Goal: Information Seeking & Learning: Find specific page/section

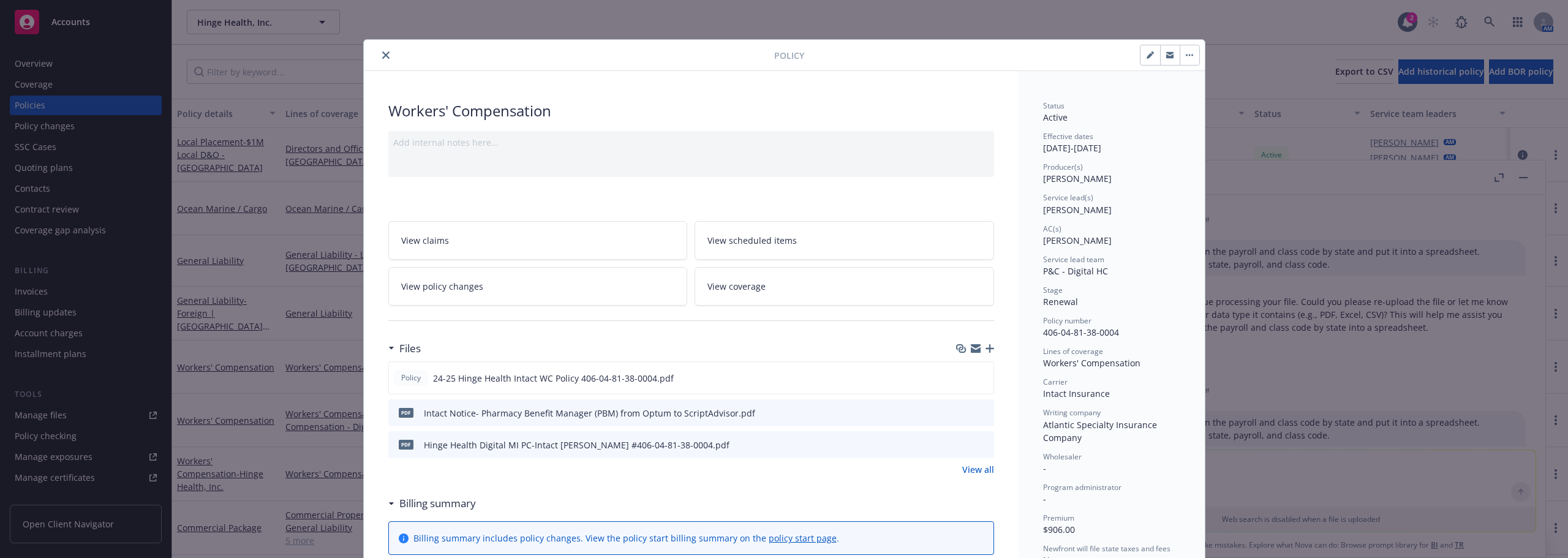
scroll to position [680, 0]
click at [383, 51] on button "close" at bounding box center [386, 56] width 15 height 15
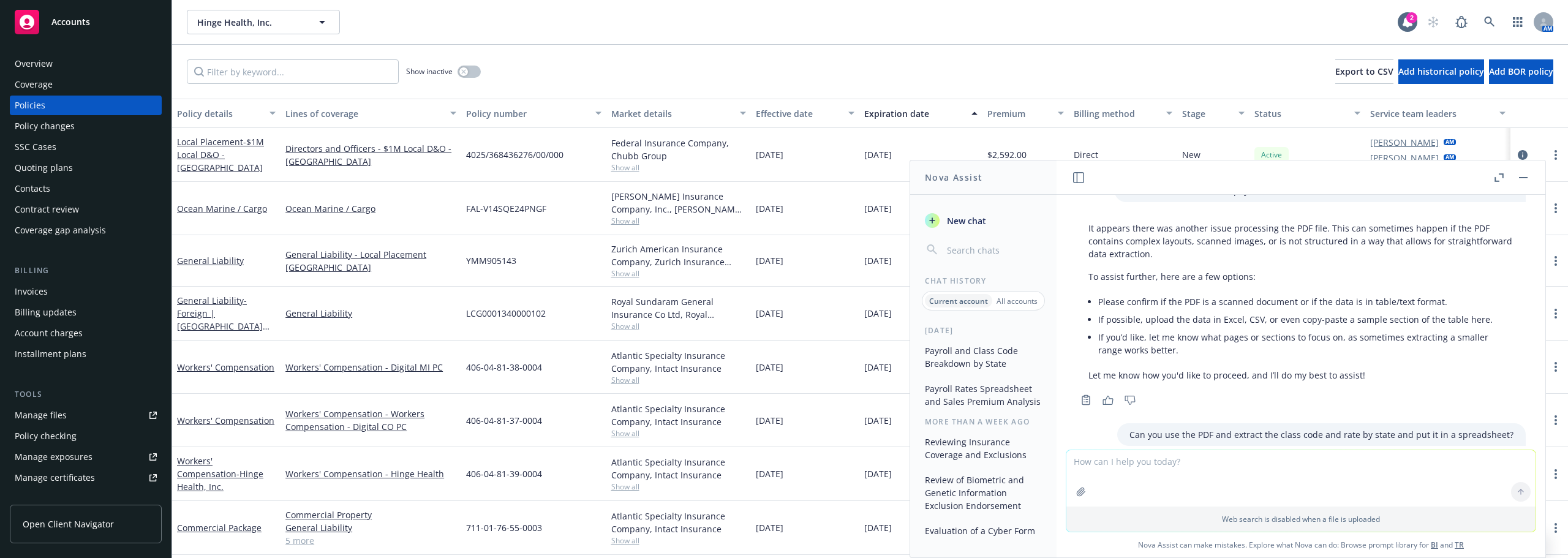
click at [83, 102] on div "Policies" at bounding box center [85, 105] width 142 height 20
click at [70, 411] on link "Manage files" at bounding box center [85, 415] width 152 height 20
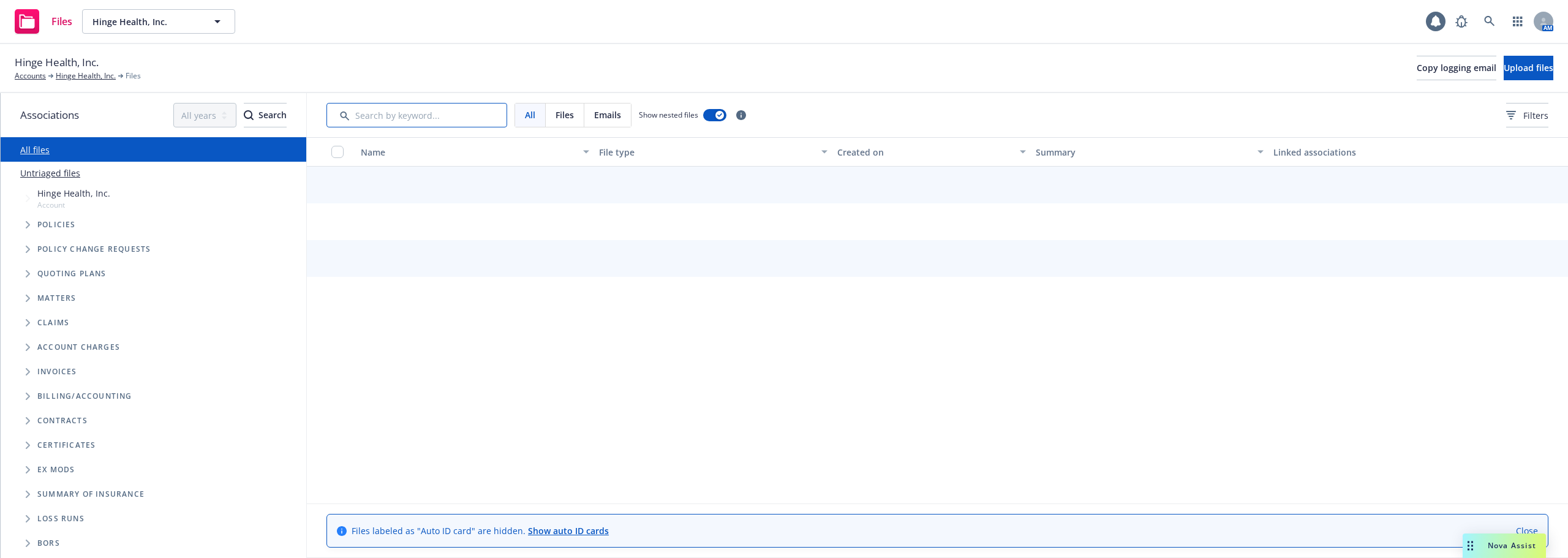
click at [434, 111] on input "Search by keyword..." at bounding box center [417, 115] width 181 height 25
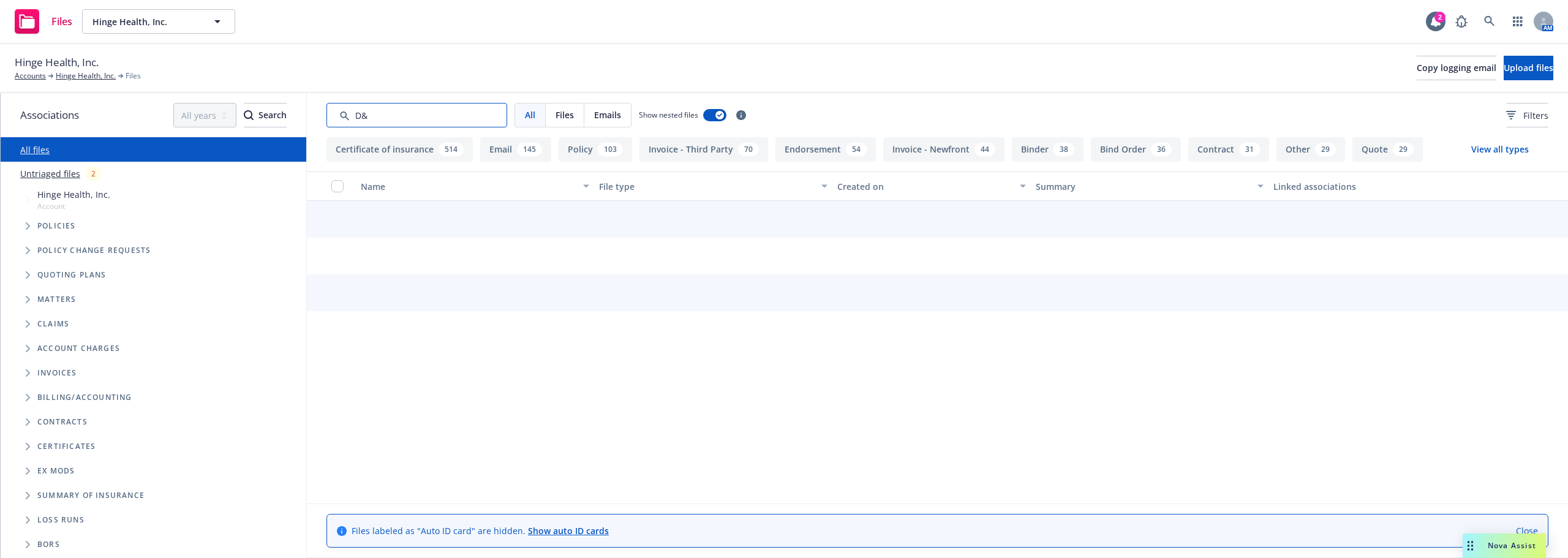
type input "D&O"
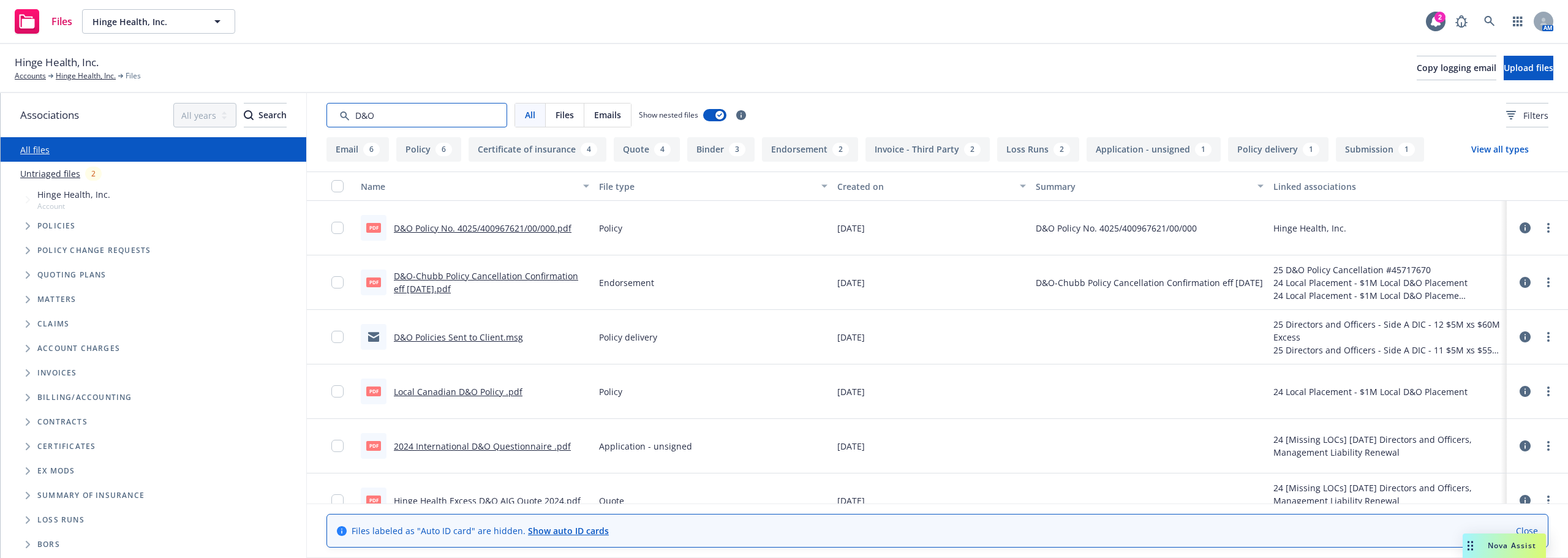
drag, startPoint x: 422, startPoint y: 124, endPoint x: 291, endPoint y: 133, distance: 131.3
click at [292, 133] on div "Associations All years 2027 2026 2025 2024 2023 2022 2021 2020 2019 2018 2017 2…" at bounding box center [784, 325] width 1567 height 465
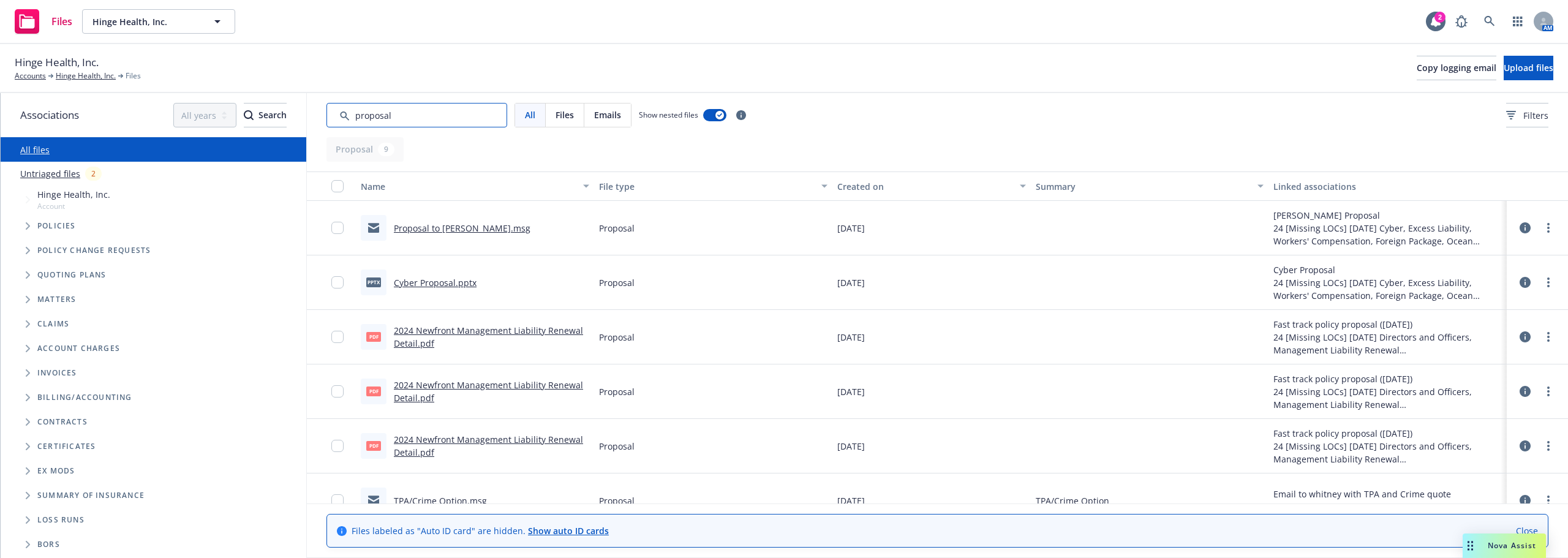
type input "proposal"
click at [397, 341] on link "2024 Newfront Management Liability Renewal Detail.pdf" at bounding box center [488, 337] width 189 height 25
drag, startPoint x: 449, startPoint y: 109, endPoint x: 310, endPoint y: 114, distance: 139.1
click at [317, 115] on div "All Files Emails Show nested files Filters" at bounding box center [937, 114] width 1261 height 44
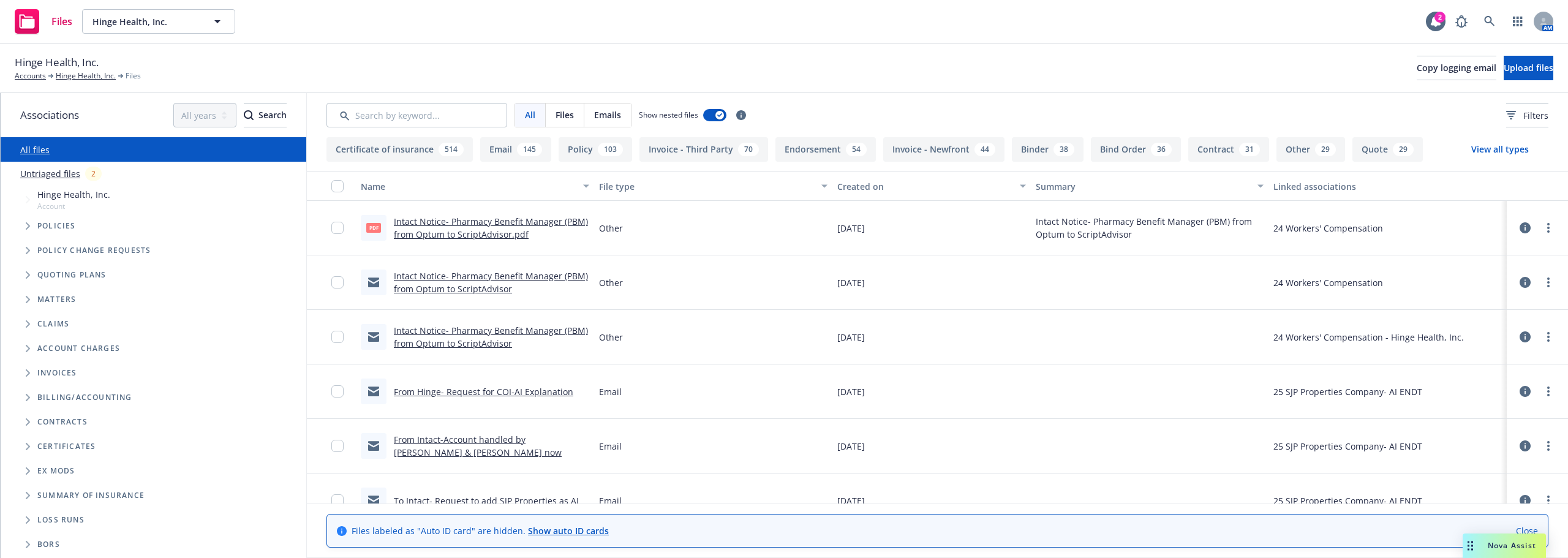
click at [28, 226] on icon "Tree Example" at bounding box center [28, 226] width 5 height 7
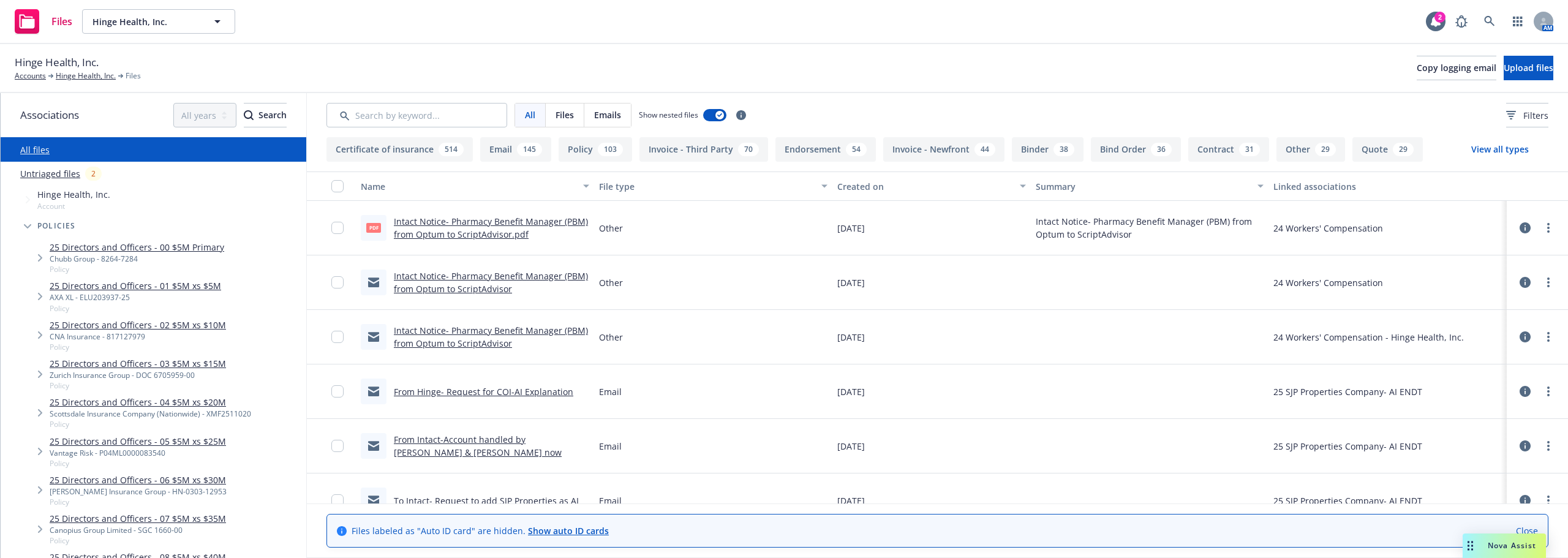
scroll to position [61, 0]
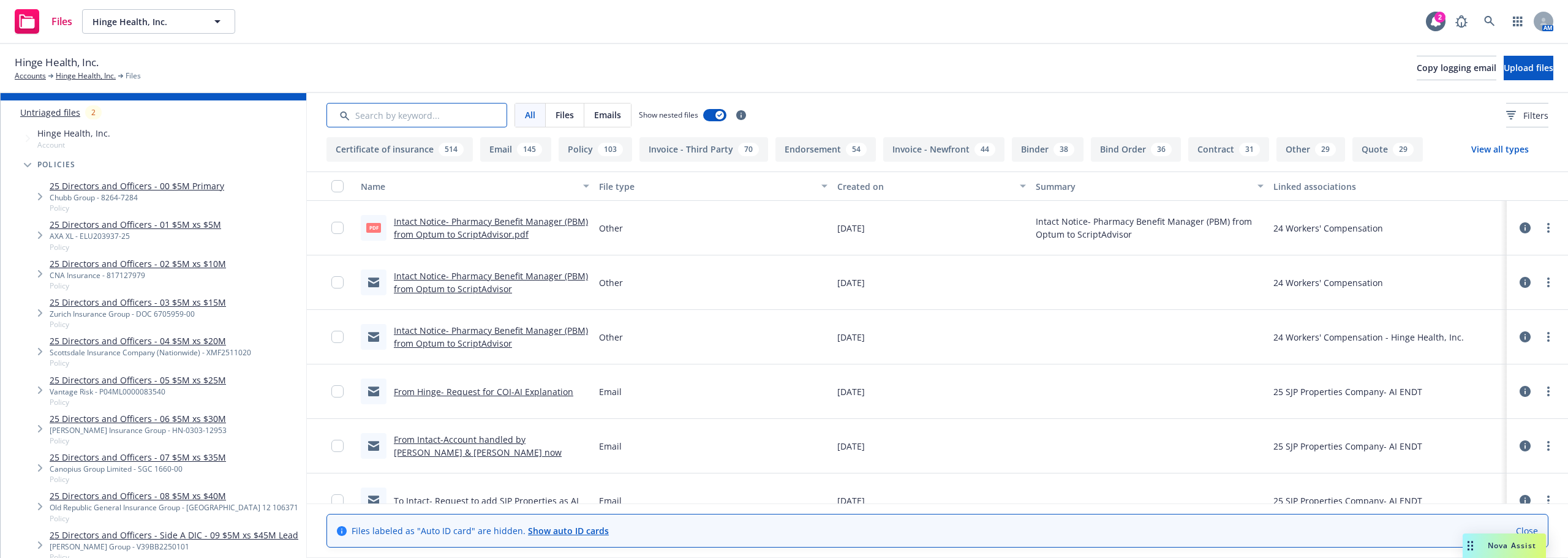
click at [449, 105] on input "Search by keyword..." at bounding box center [417, 115] width 181 height 25
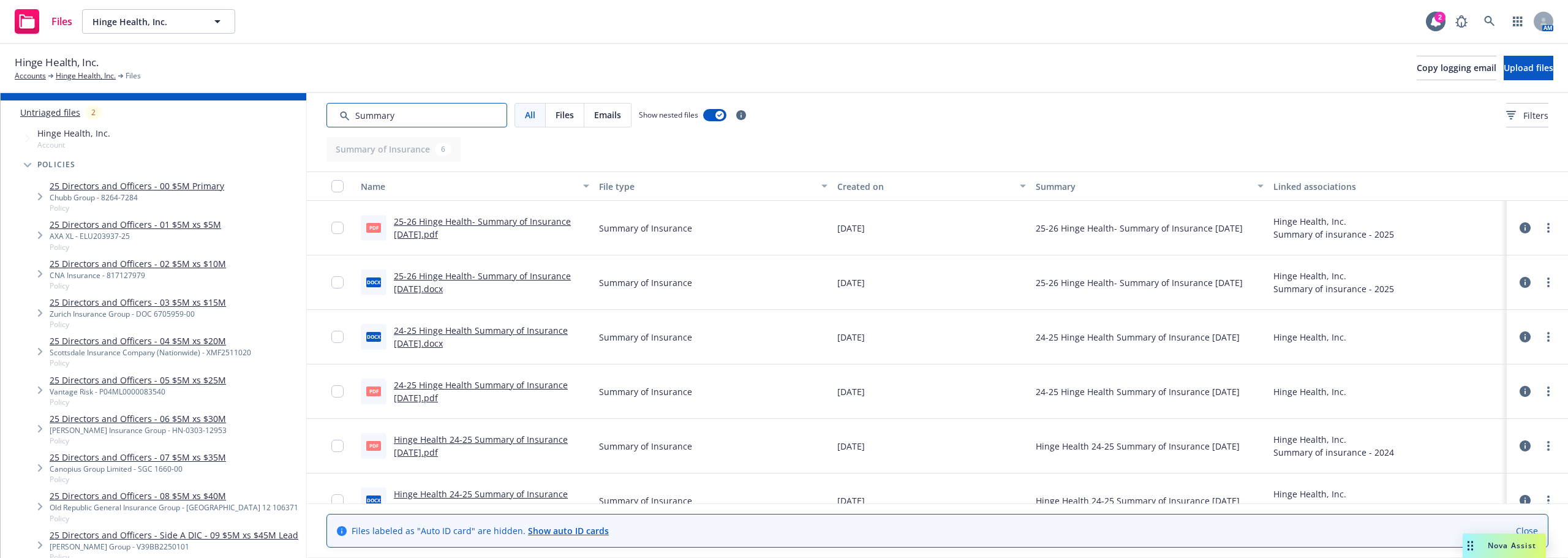
type input "Summary"
click at [478, 221] on link "25-26 Hinge Health- Summary of Insurance 7.2.25.pdf" at bounding box center [482, 228] width 177 height 25
